Goal: Obtain resource: Download file/media

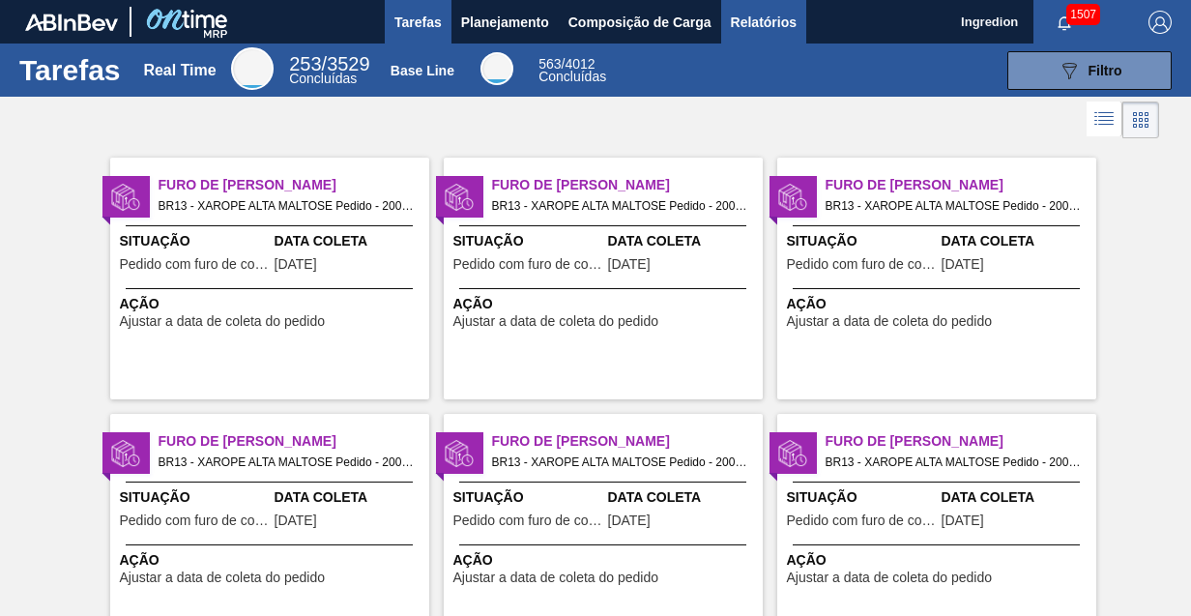
click at [762, 21] on span "Relatórios" at bounding box center [764, 22] width 66 height 23
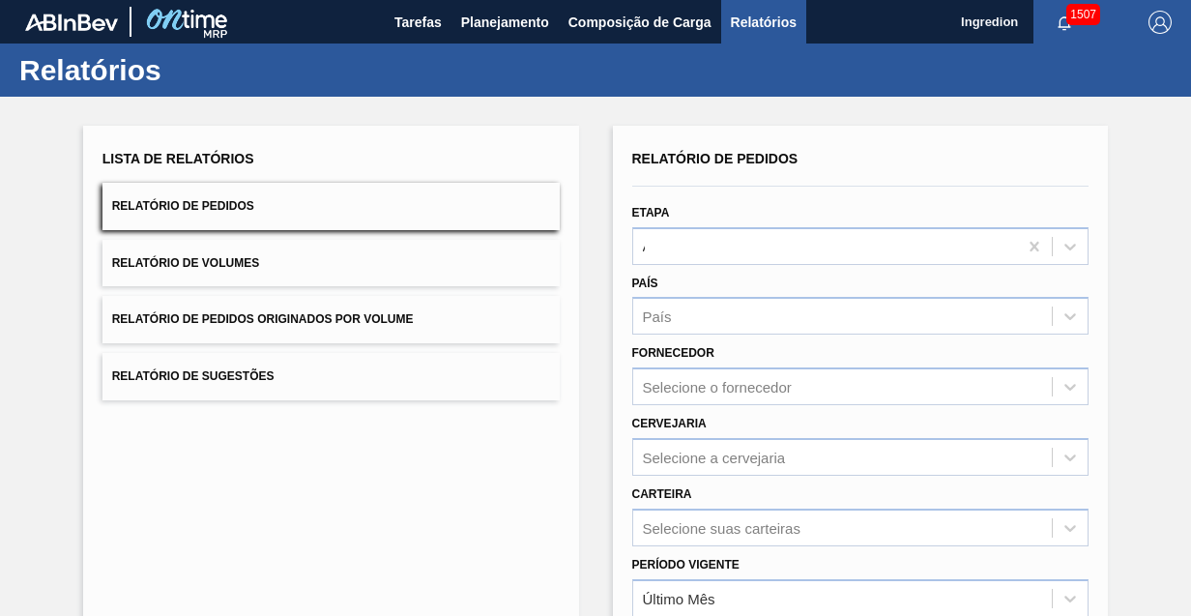
type input "Aguardando Faturamento"
type input "Xarope"
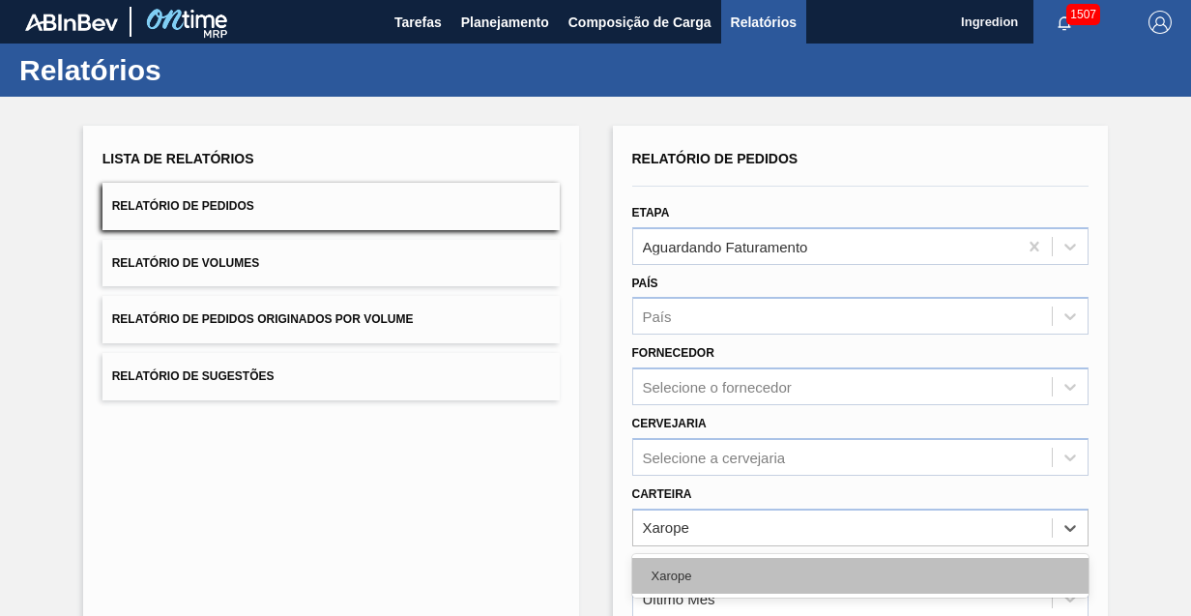
click at [859, 558] on div "Xarope" at bounding box center [860, 576] width 457 height 36
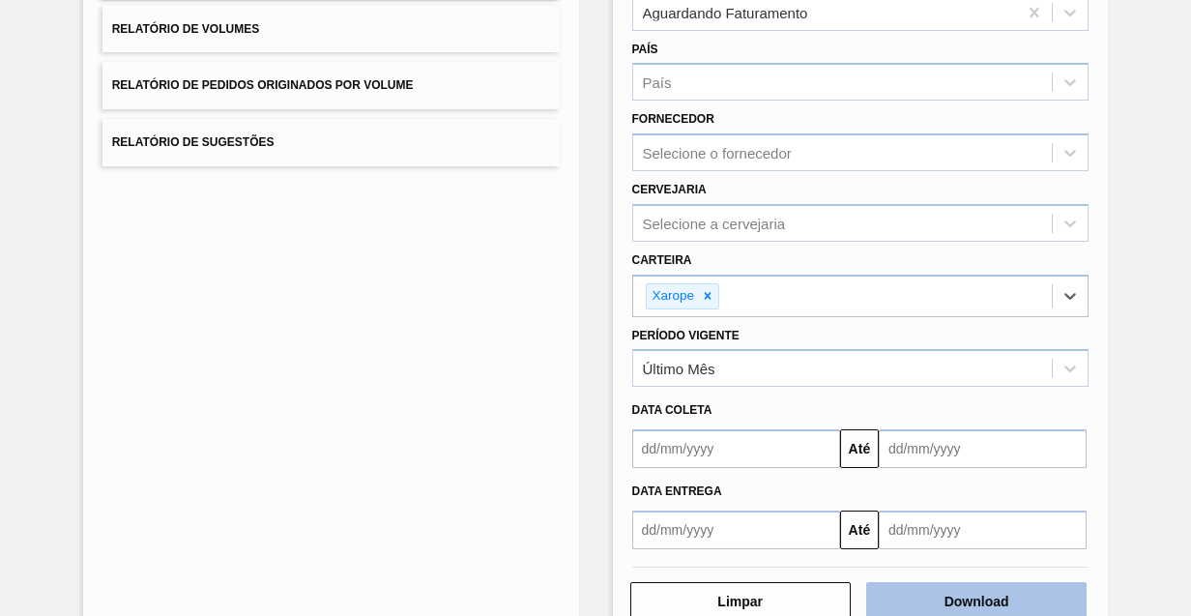
click at [974, 598] on button "Download" at bounding box center [976, 601] width 220 height 39
